Goal: Task Accomplishment & Management: Use online tool/utility

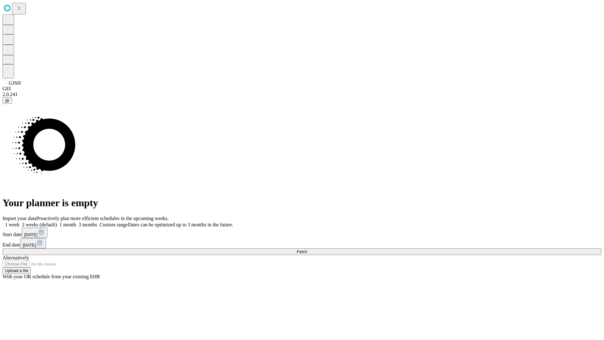
click at [307, 249] on span "Fetch" at bounding box center [302, 251] width 10 height 5
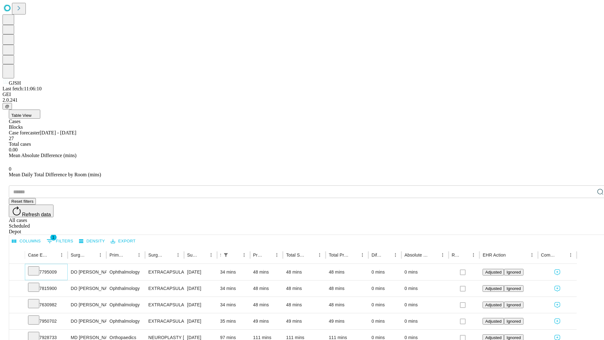
click at [37, 267] on icon at bounding box center [34, 270] width 6 height 6
